Goal: Communication & Community: Participate in discussion

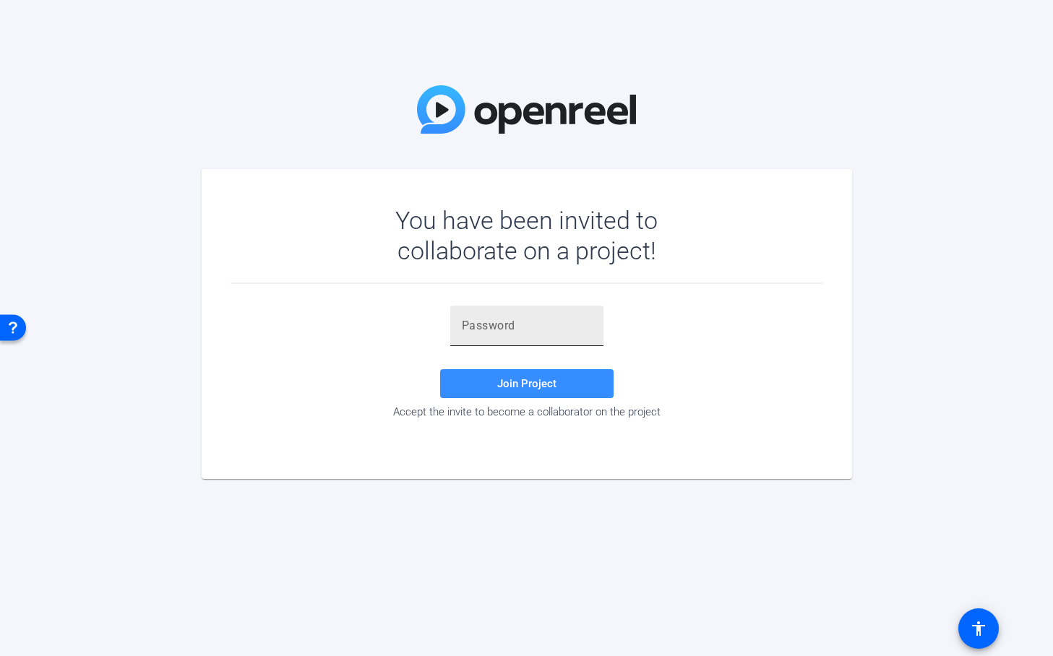
click at [535, 320] on input "text" at bounding box center [527, 325] width 130 height 17
paste input "yH1wKJ"
type input "yH1wKJ"
click at [513, 387] on span "Join Project" at bounding box center [526, 383] width 59 height 13
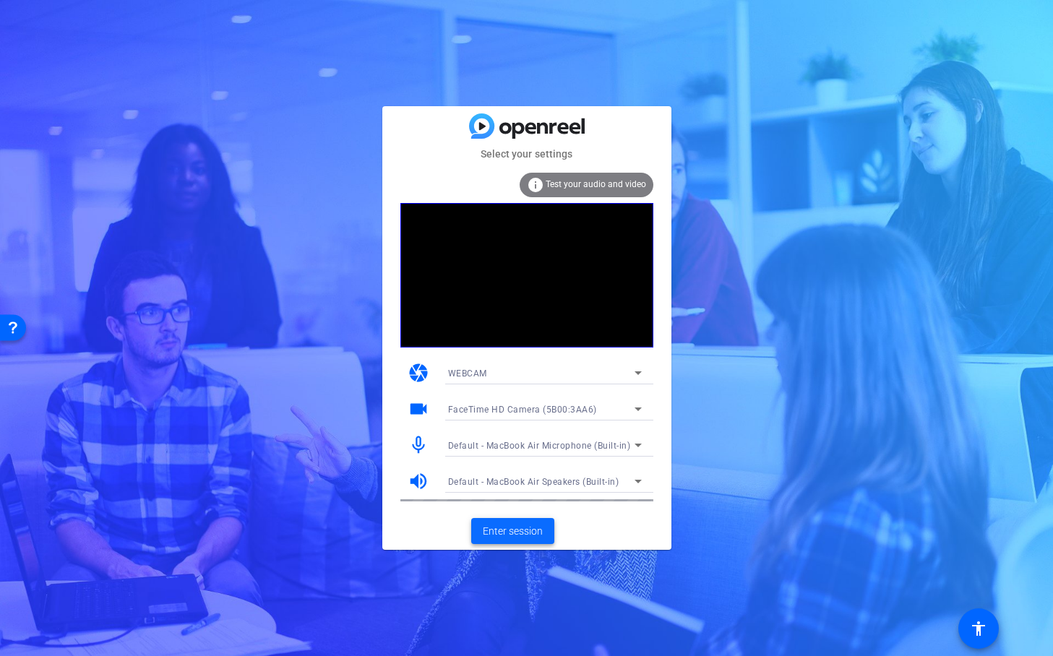
click at [510, 534] on span "Enter session" at bounding box center [513, 531] width 60 height 15
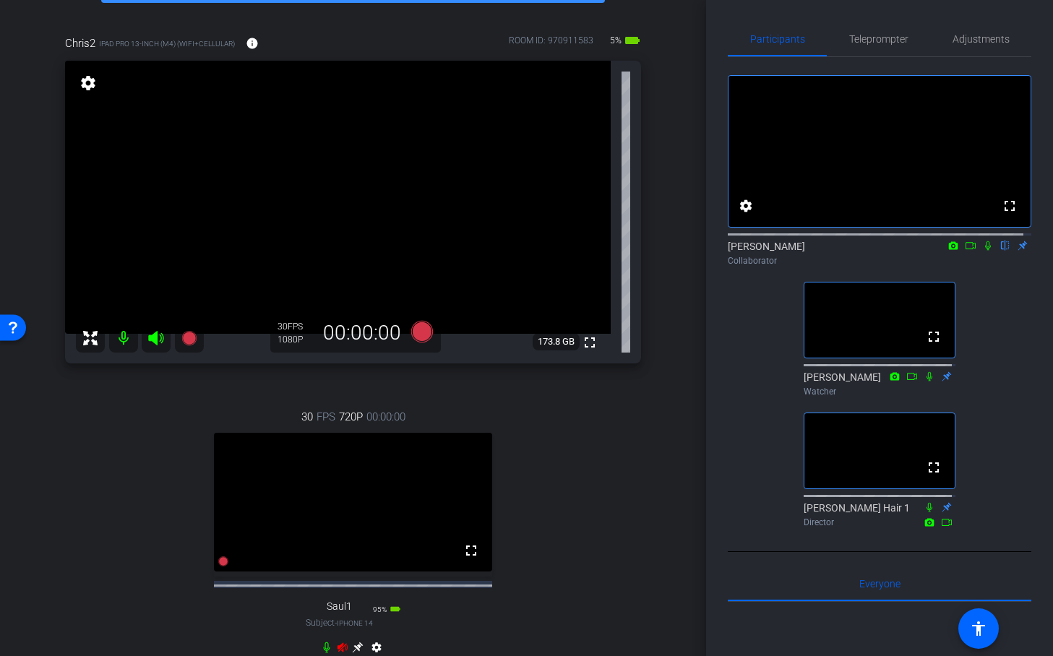
scroll to position [102, 0]
click at [982, 251] on icon at bounding box center [988, 246] width 12 height 10
click at [997, 252] on mat-icon "flip" at bounding box center [1005, 245] width 17 height 13
click at [982, 251] on icon at bounding box center [988, 246] width 12 height 10
click at [985, 251] on icon at bounding box center [988, 245] width 6 height 9
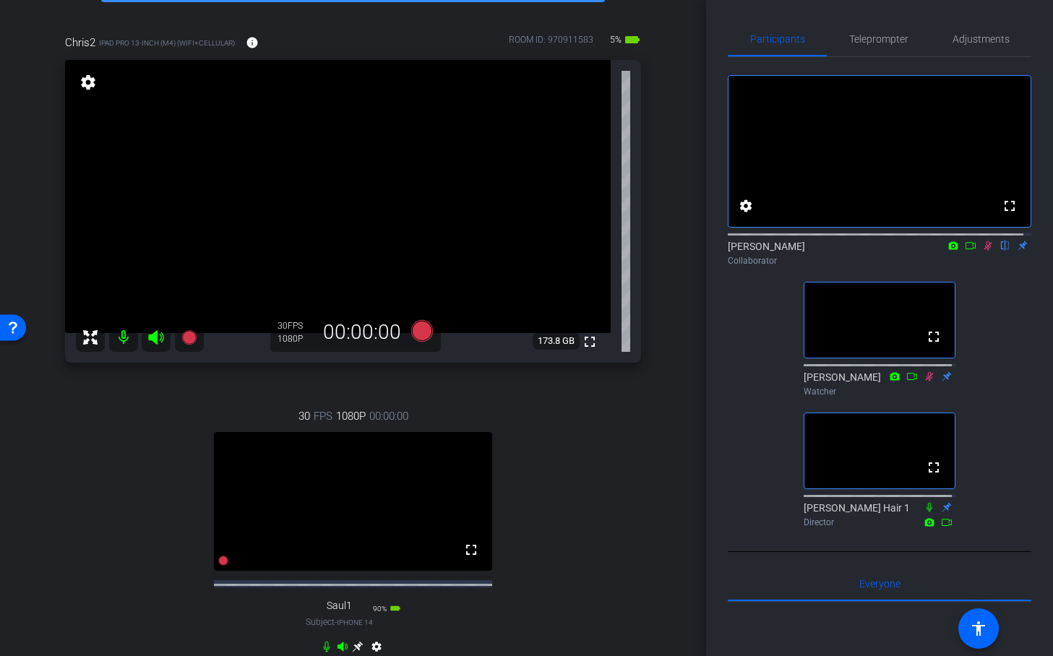
click at [983, 251] on icon at bounding box center [988, 246] width 12 height 10
click at [965, 251] on icon at bounding box center [971, 246] width 12 height 10
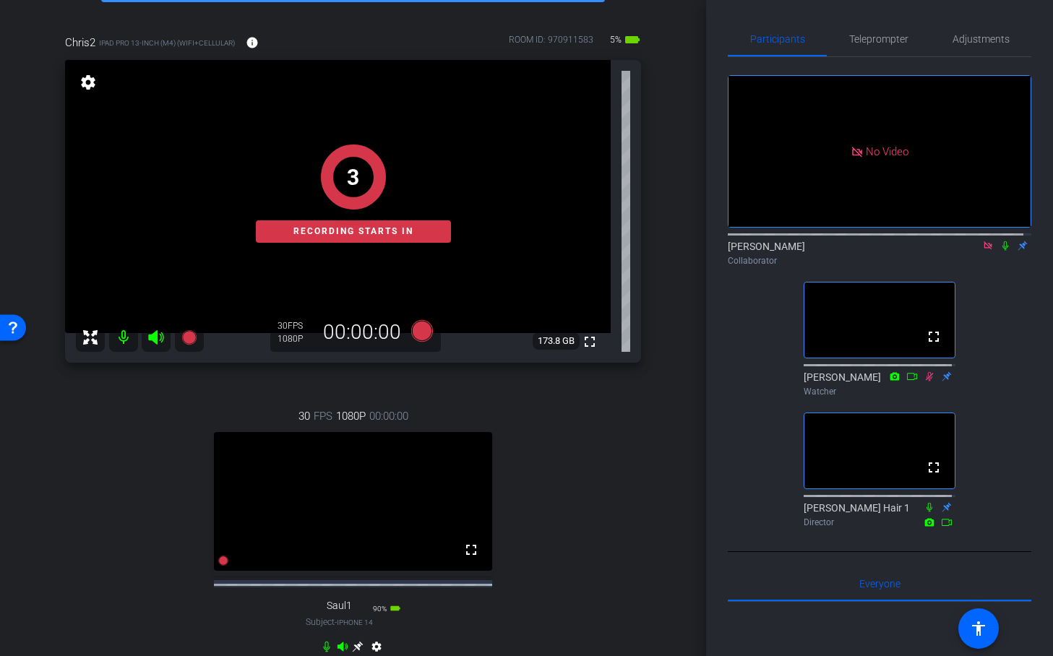
click at [1001, 251] on icon at bounding box center [1006, 246] width 12 height 10
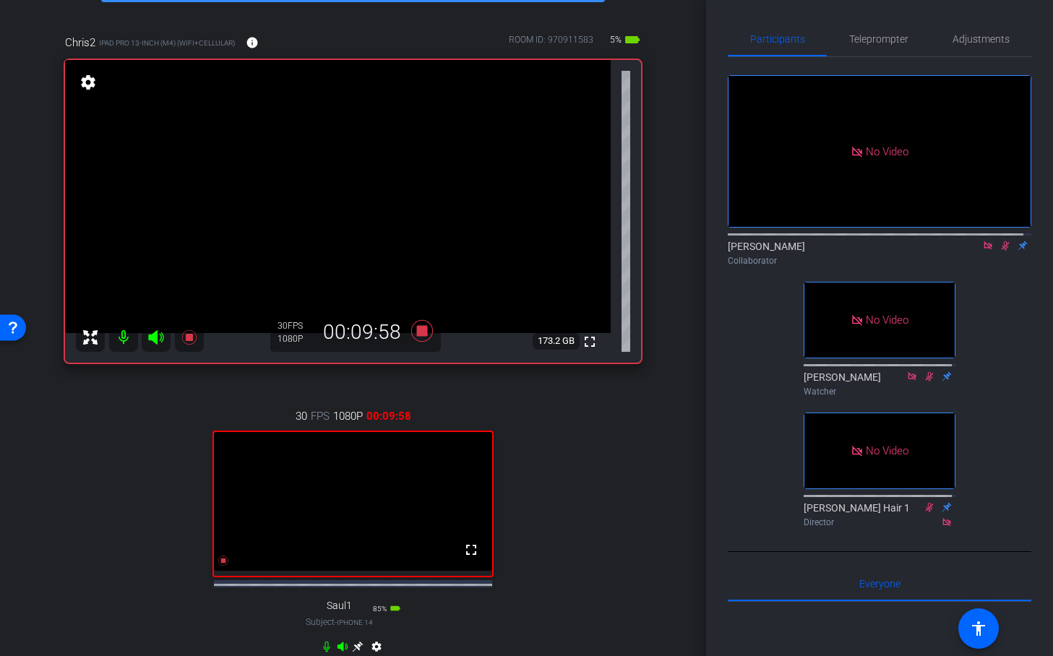
click at [1000, 251] on icon at bounding box center [1006, 246] width 12 height 10
click at [982, 251] on icon at bounding box center [988, 246] width 12 height 10
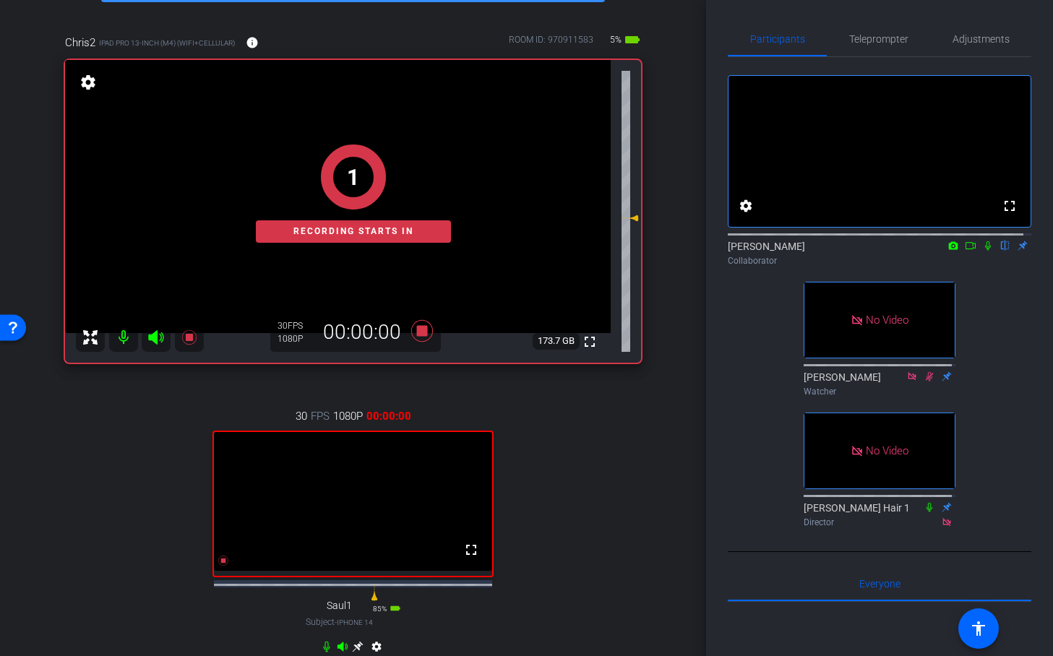
click at [982, 251] on icon at bounding box center [988, 246] width 12 height 10
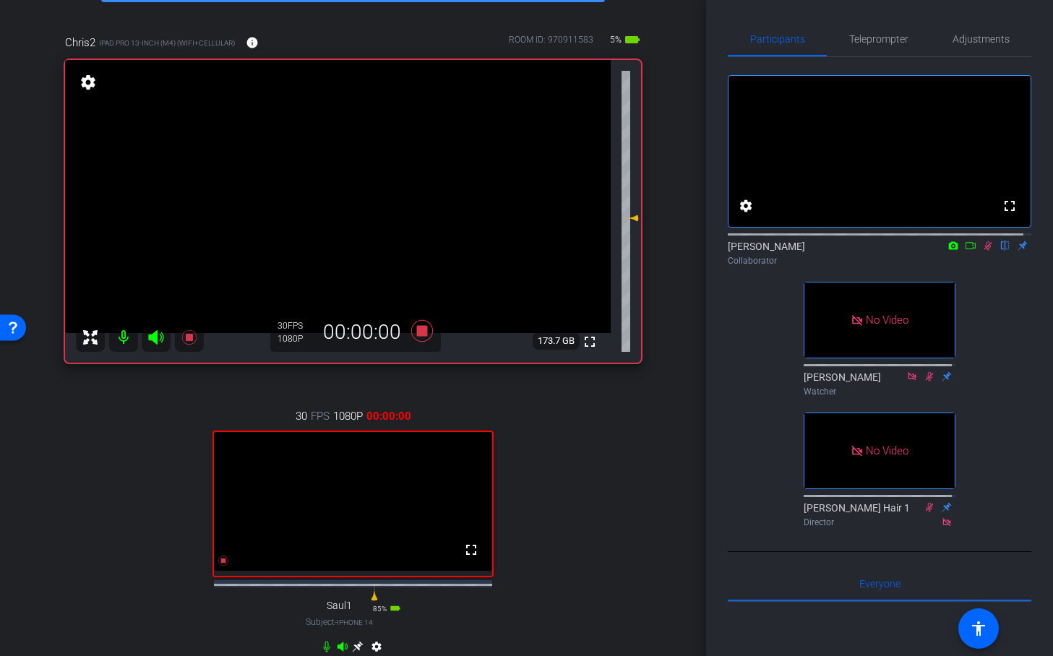
click at [966, 251] on icon at bounding box center [971, 246] width 12 height 10
click at [1002, 251] on icon at bounding box center [1006, 245] width 8 height 9
click at [982, 251] on icon at bounding box center [988, 246] width 12 height 10
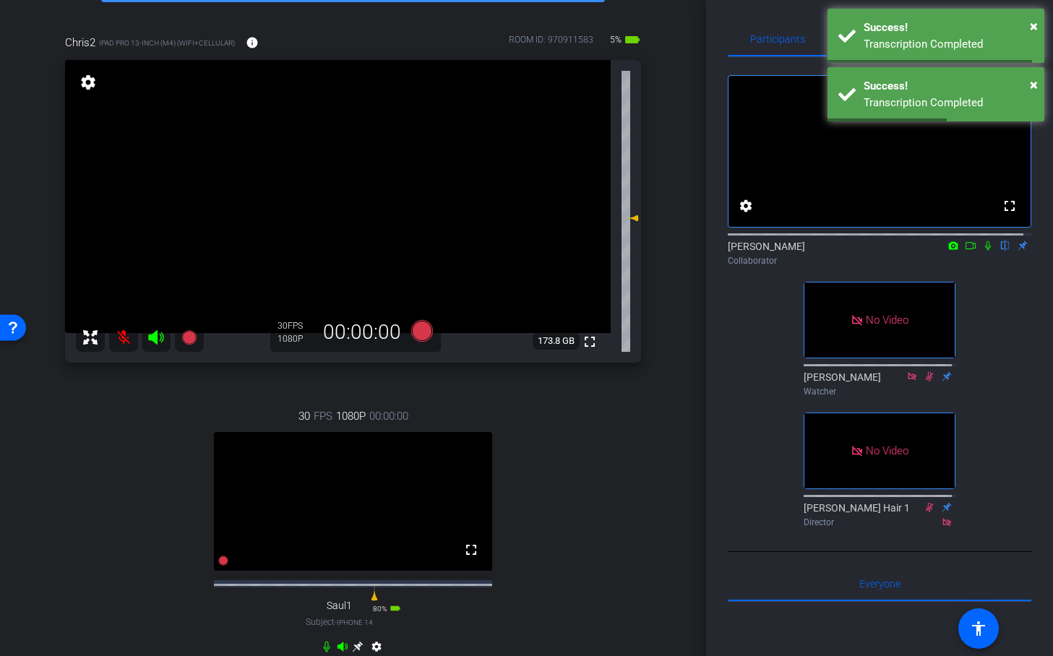
click at [982, 251] on icon at bounding box center [988, 246] width 12 height 10
click at [965, 251] on icon at bounding box center [971, 246] width 12 height 10
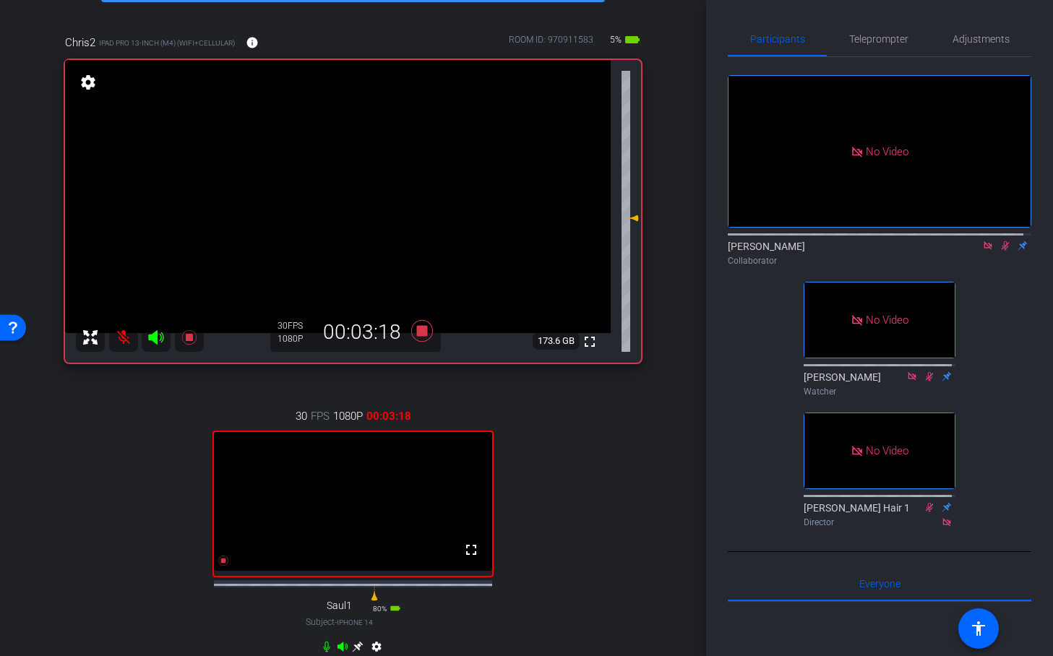
click at [1002, 251] on icon at bounding box center [1006, 245] width 8 height 9
click at [983, 251] on icon at bounding box center [988, 246] width 12 height 10
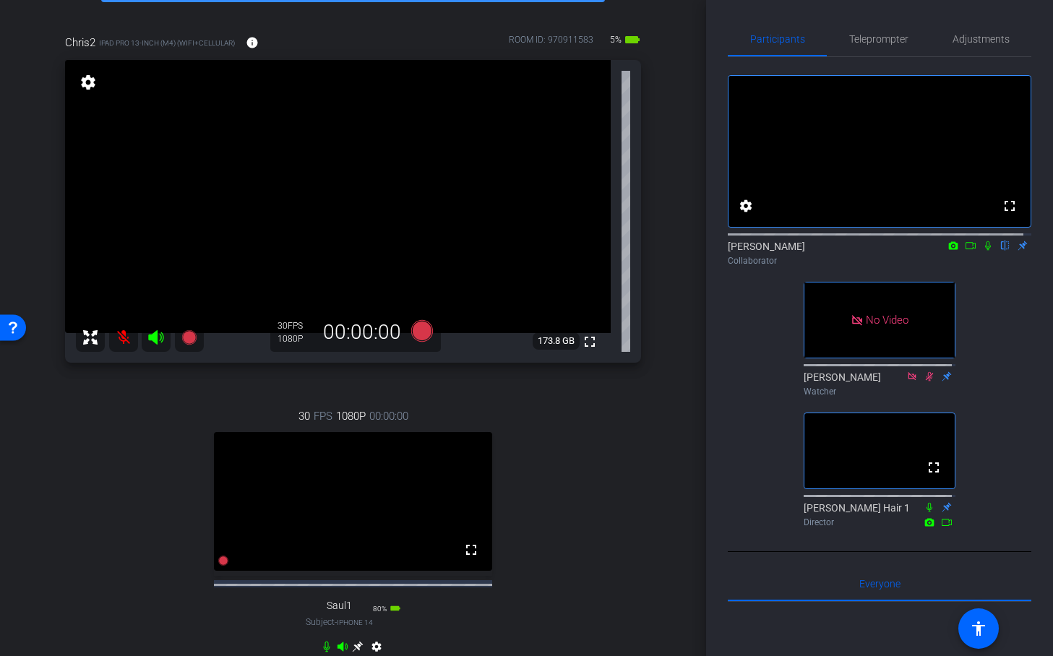
click at [982, 251] on icon at bounding box center [988, 246] width 12 height 10
click at [965, 251] on icon at bounding box center [971, 246] width 12 height 10
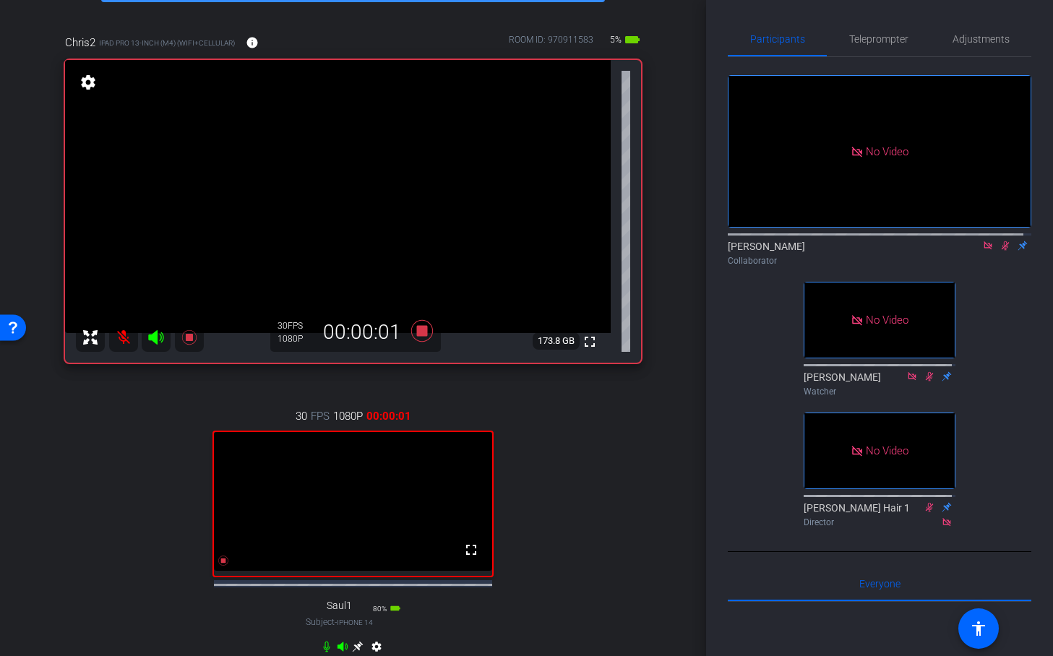
click at [1002, 251] on icon at bounding box center [1006, 245] width 8 height 9
click at [1000, 251] on icon at bounding box center [1006, 246] width 12 height 10
click at [1002, 251] on icon at bounding box center [1006, 245] width 8 height 9
click at [1000, 251] on icon at bounding box center [1006, 246] width 12 height 10
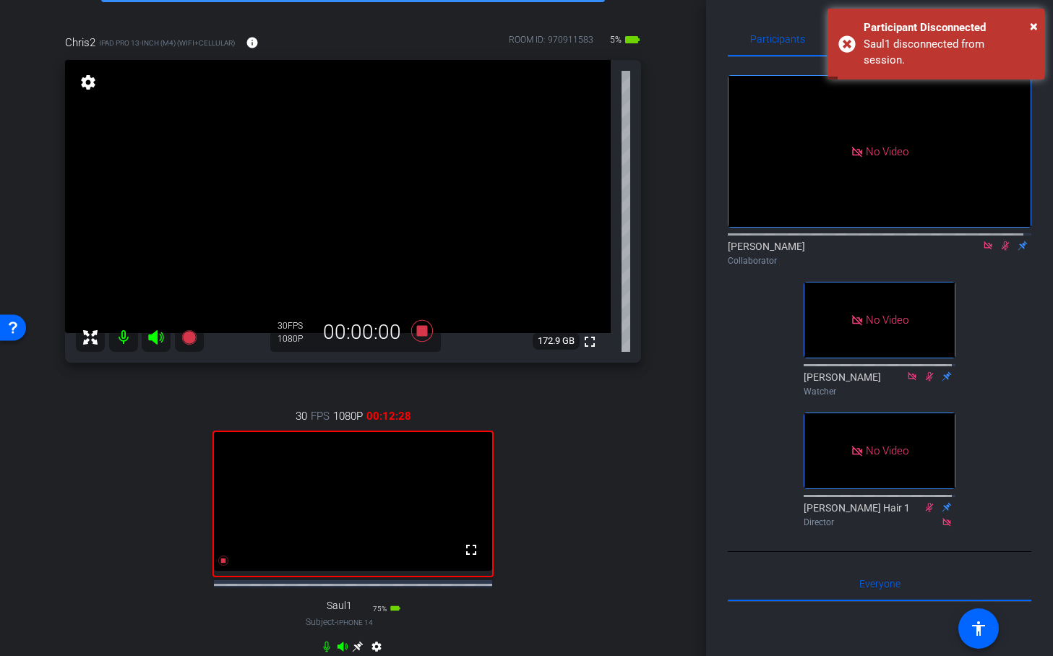
click at [1002, 251] on icon at bounding box center [1006, 245] width 8 height 9
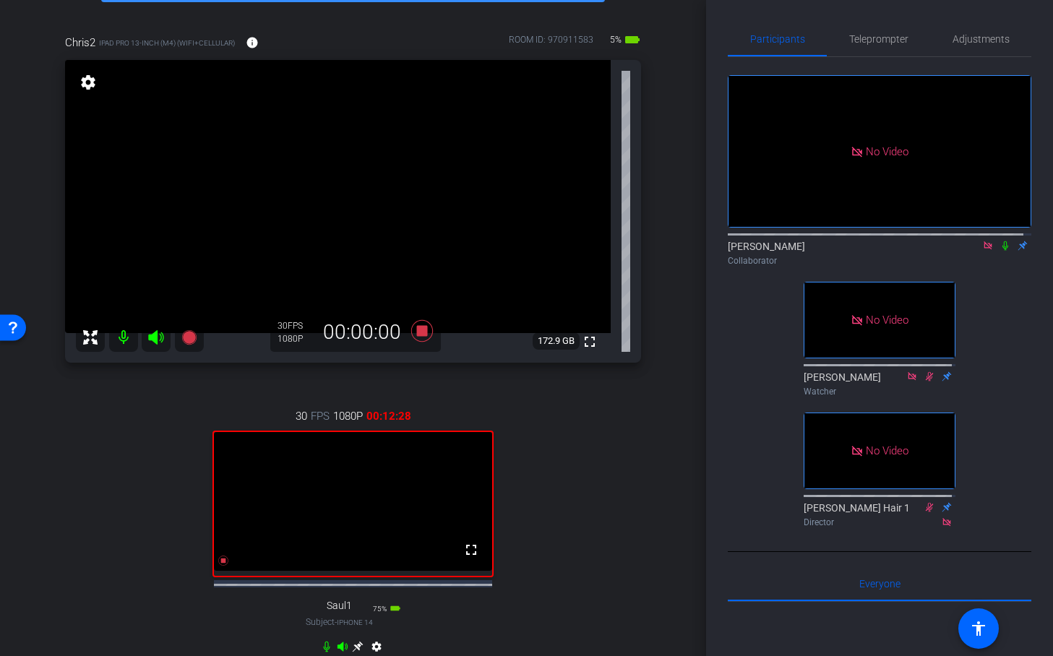
click at [984, 249] on icon at bounding box center [988, 245] width 8 height 8
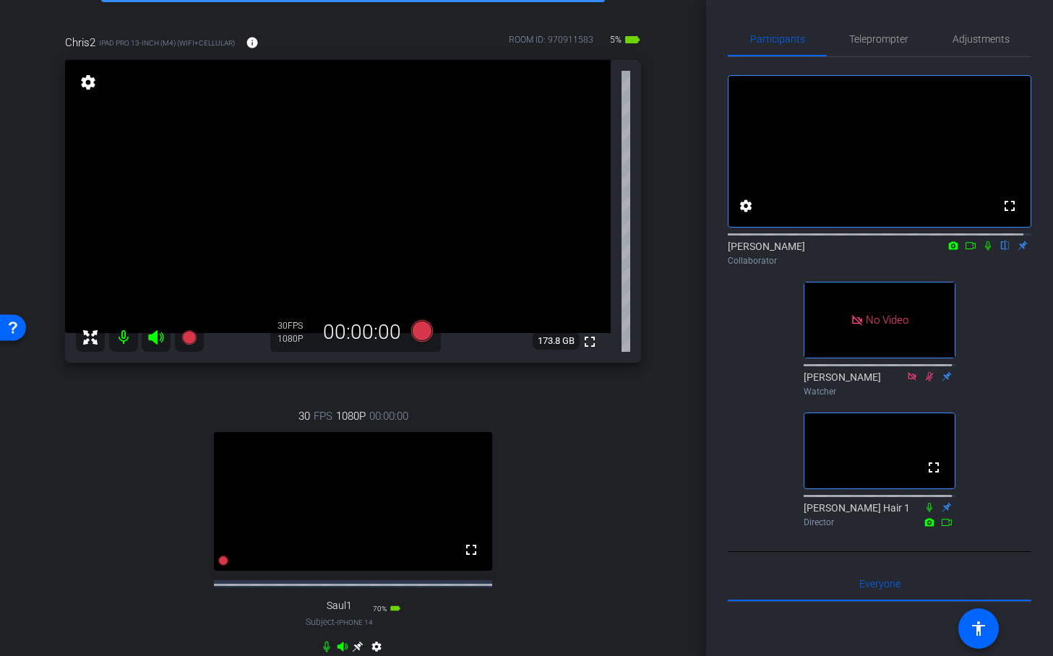
click at [980, 252] on mat-icon at bounding box center [988, 245] width 17 height 13
click at [962, 252] on mat-icon at bounding box center [970, 245] width 17 height 13
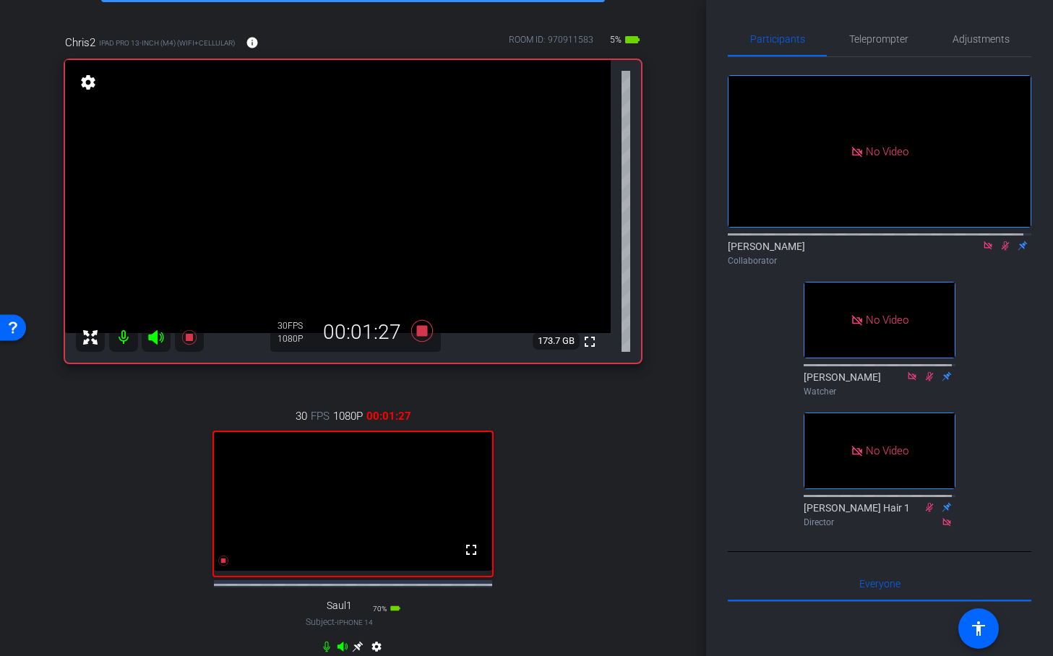
click at [1002, 251] on icon at bounding box center [1006, 245] width 8 height 9
click at [982, 251] on icon at bounding box center [988, 246] width 12 height 10
